Goal: Check status: Check status

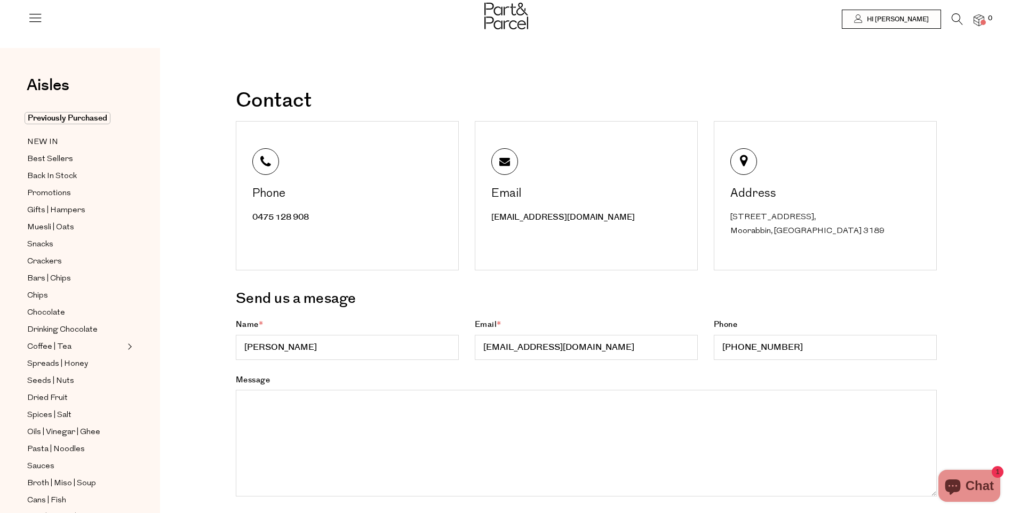
click at [981, 21] on span at bounding box center [982, 22] width 5 height 5
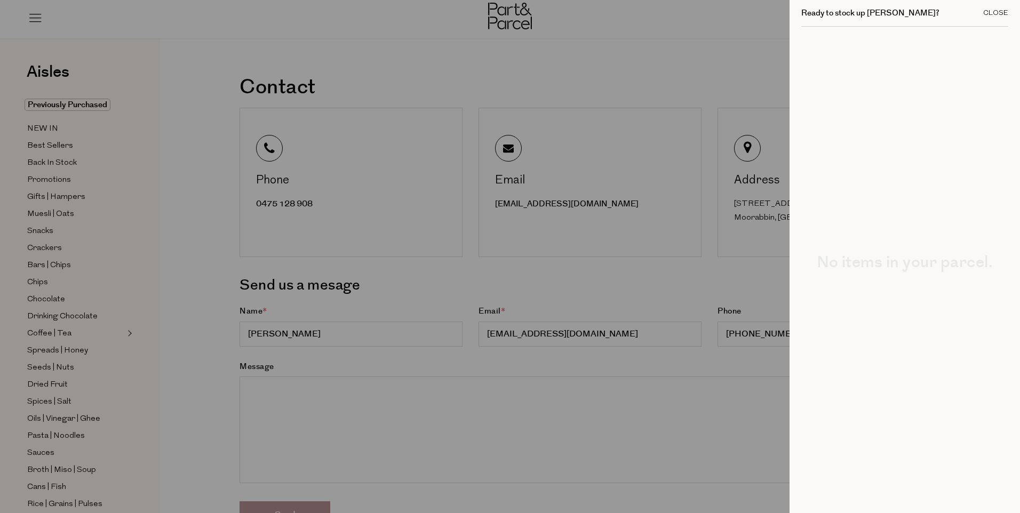
click at [1002, 13] on div "Close" at bounding box center [995, 13] width 25 height 7
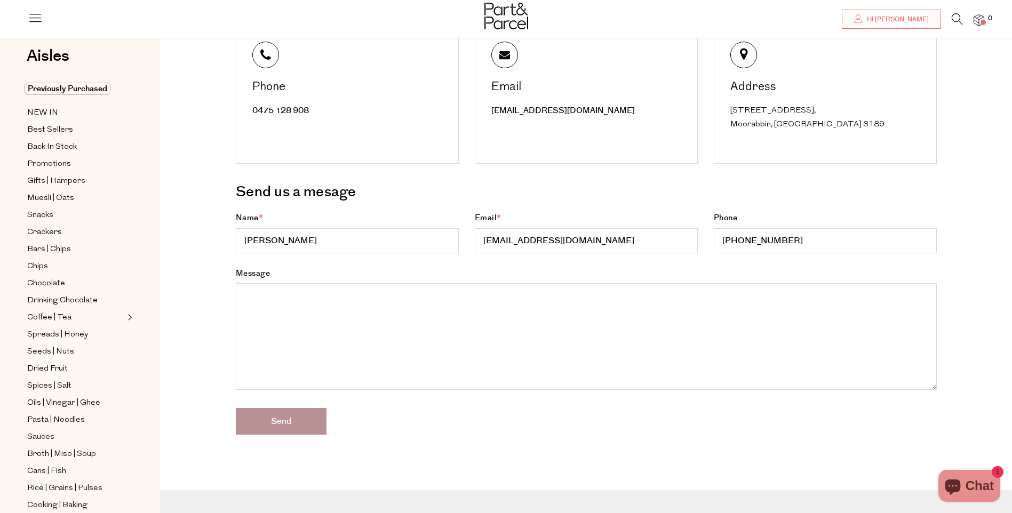
scroll to position [0, 0]
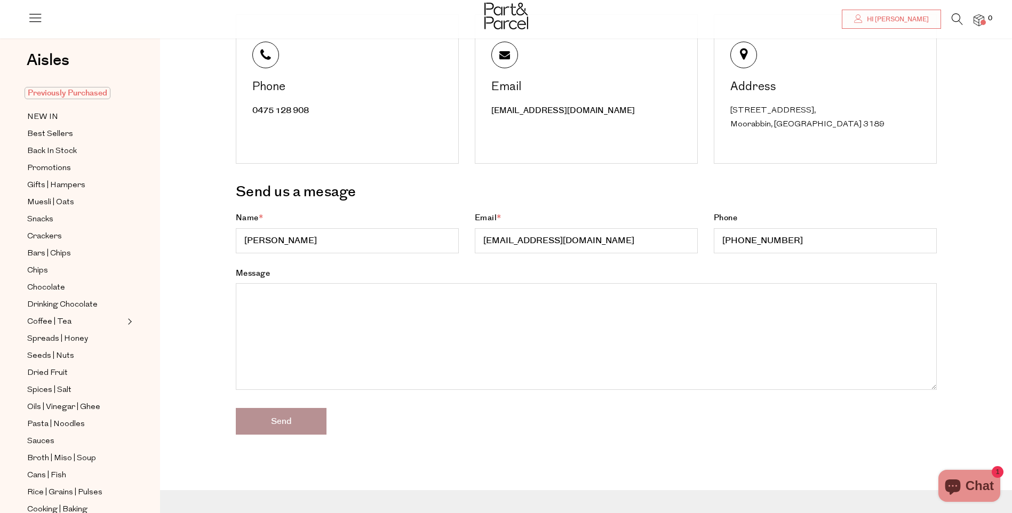
click at [75, 92] on span "Previously Purchased" at bounding box center [68, 93] width 86 height 12
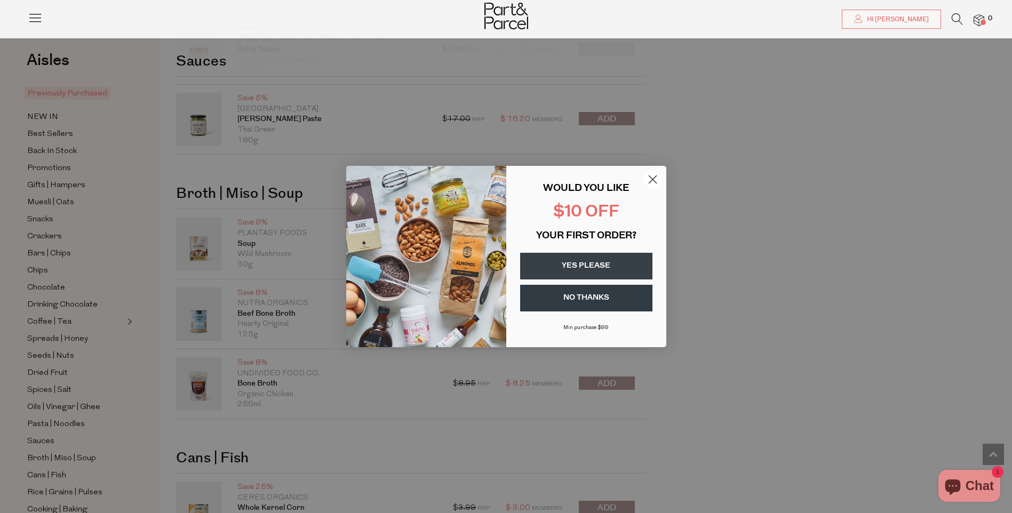
scroll to position [3507, 0]
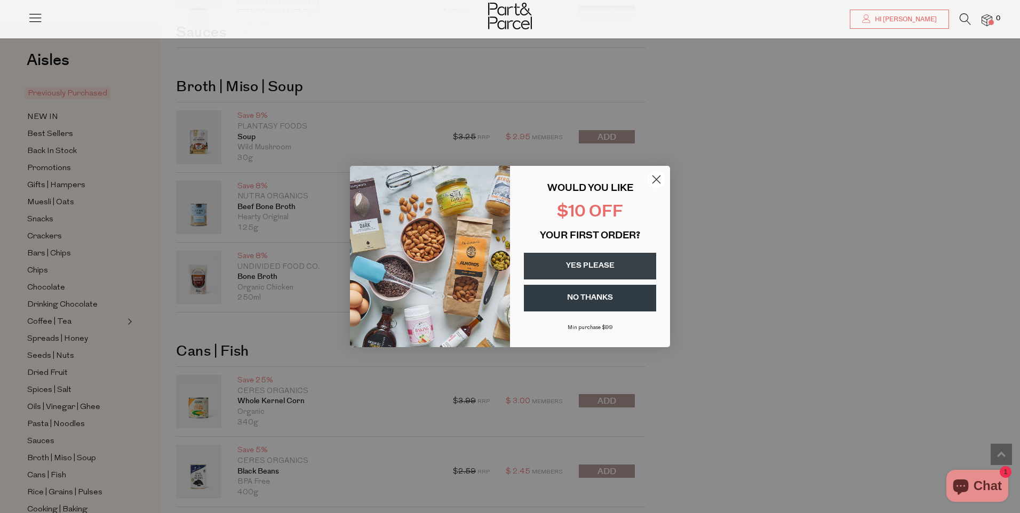
click at [652, 178] on circle "Close dialog" at bounding box center [657, 180] width 18 height 18
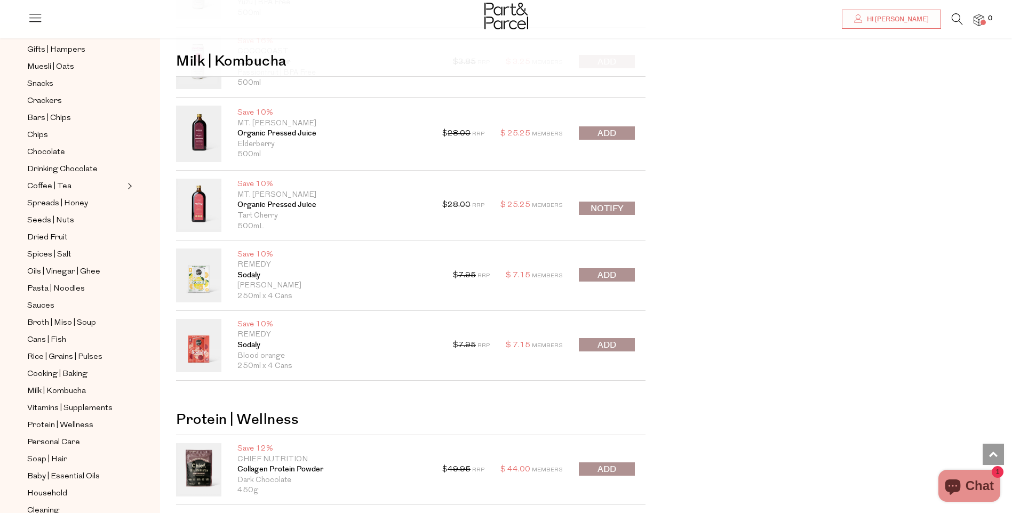
scroll to position [5014, 0]
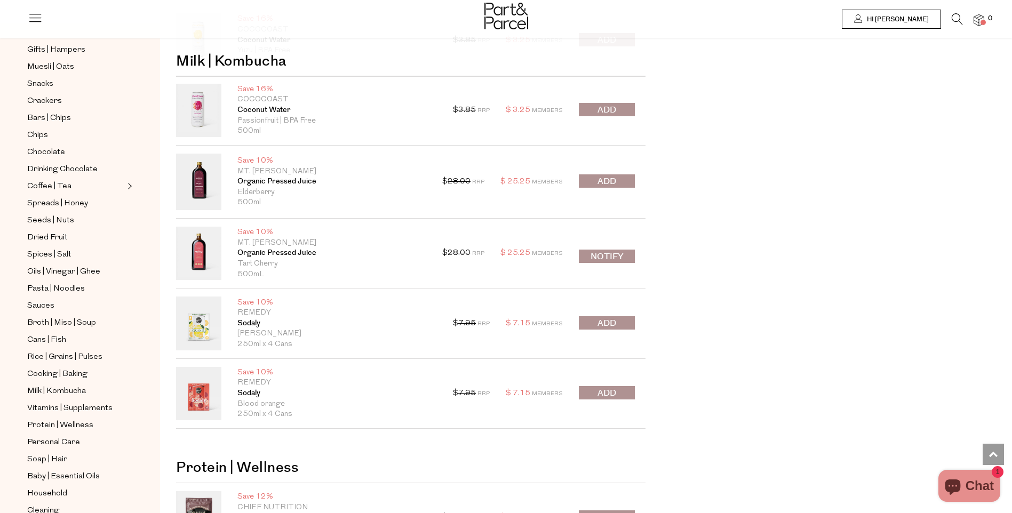
click at [909, 17] on span "Hi [PERSON_NAME]" at bounding box center [896, 19] width 65 height 9
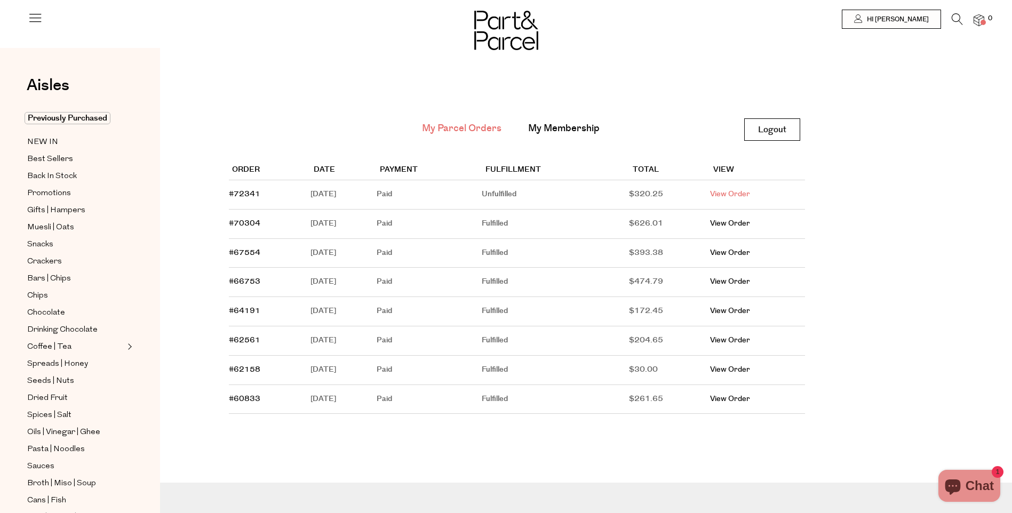
click at [736, 194] on link "View Order" at bounding box center [730, 194] width 40 height 11
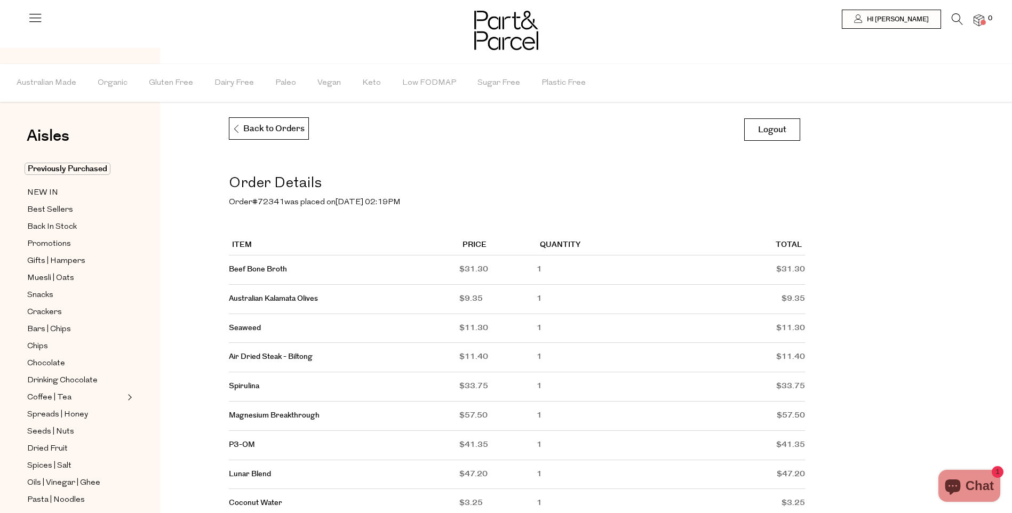
click at [39, 13] on icon at bounding box center [35, 17] width 15 height 15
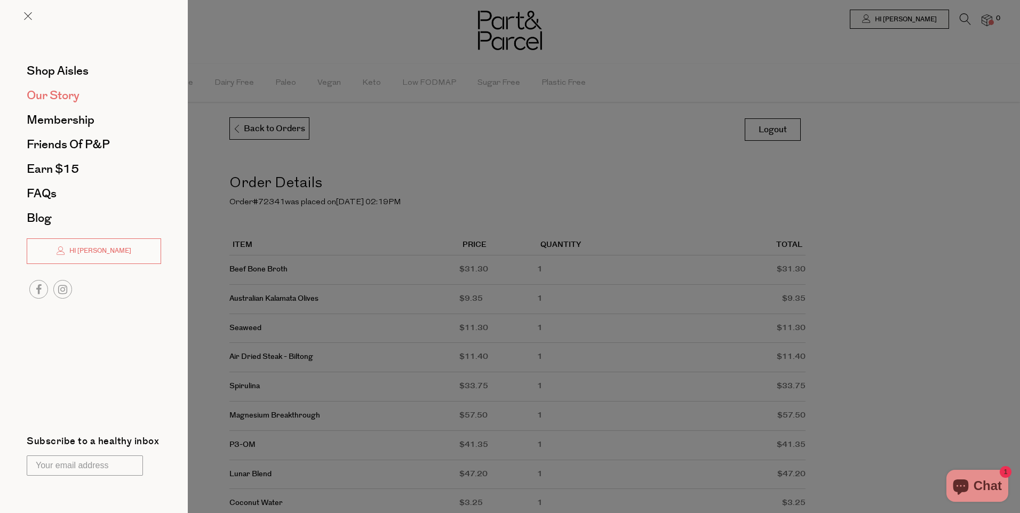
click at [58, 91] on span "Our Story" at bounding box center [53, 95] width 53 height 17
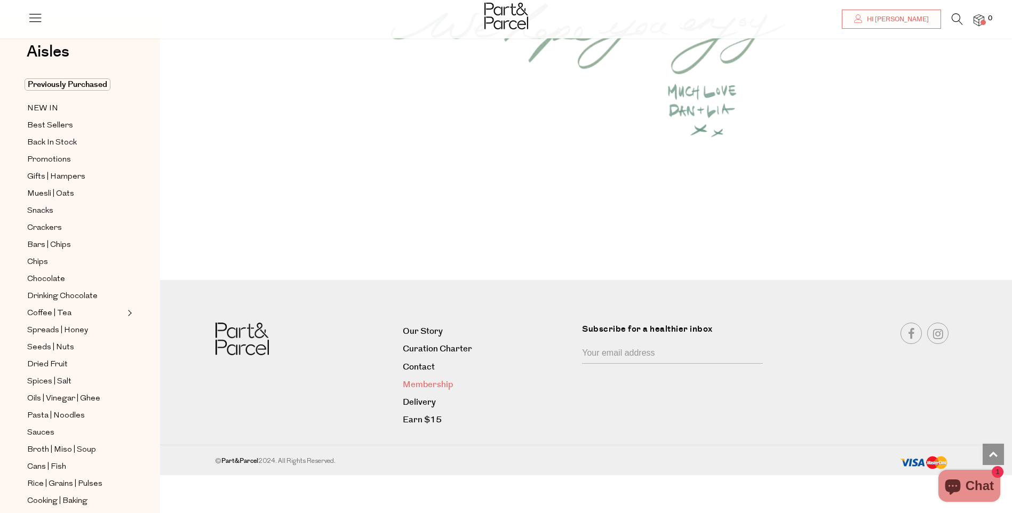
scroll to position [1423, 0]
click at [426, 364] on link "Contact" at bounding box center [488, 367] width 171 height 14
